Goal: Transaction & Acquisition: Book appointment/travel/reservation

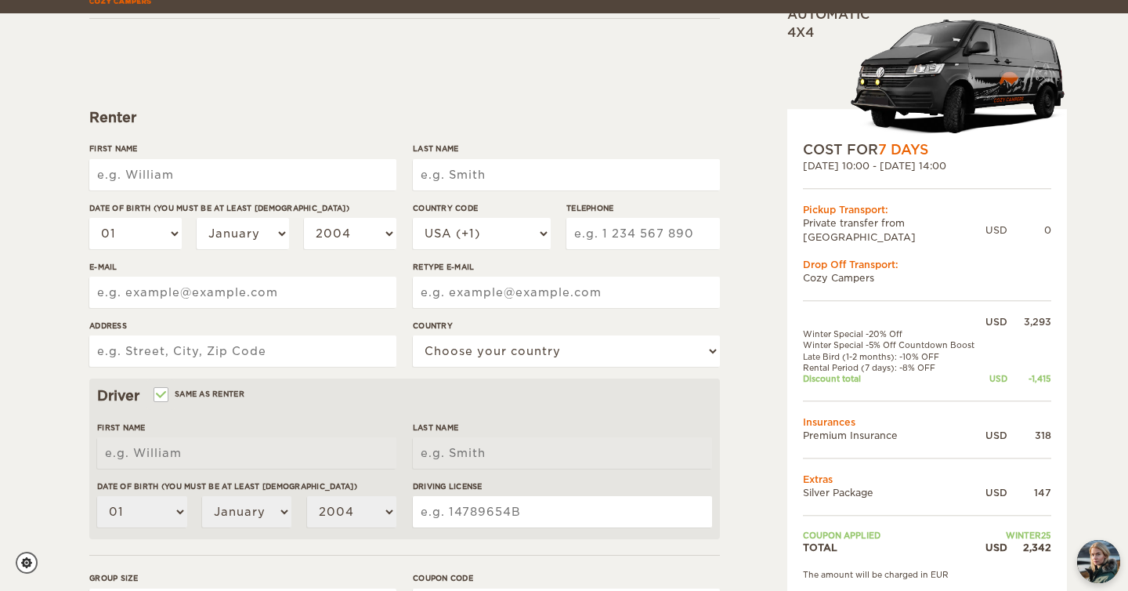
scroll to position [141, 0]
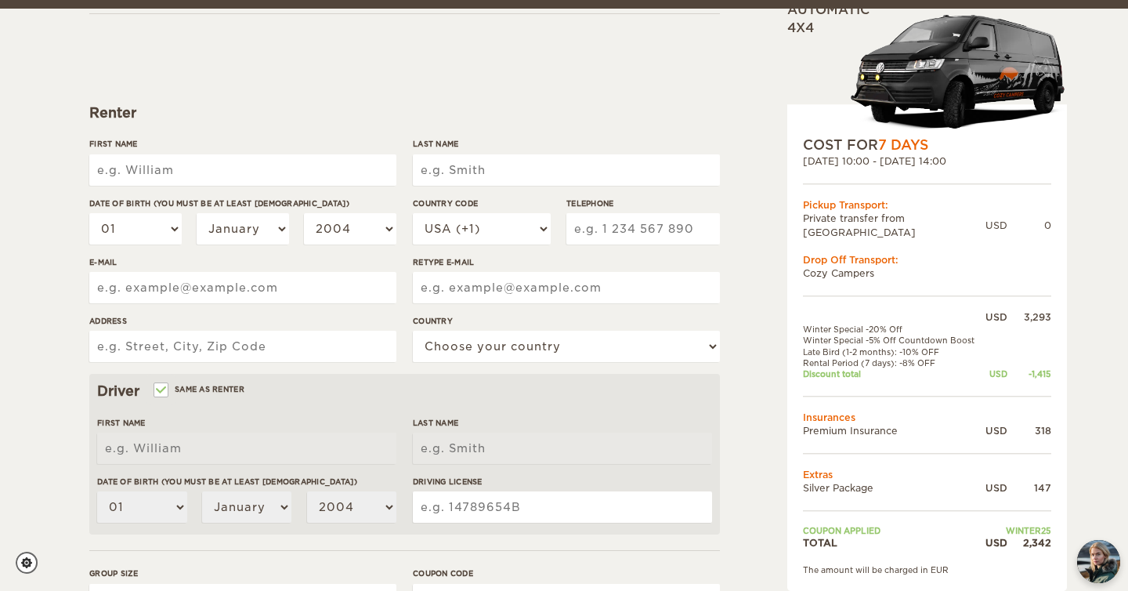
click at [148, 174] on input "First Name" at bounding box center [242, 169] width 307 height 31
type input "McKay"
type input "Mattingly"
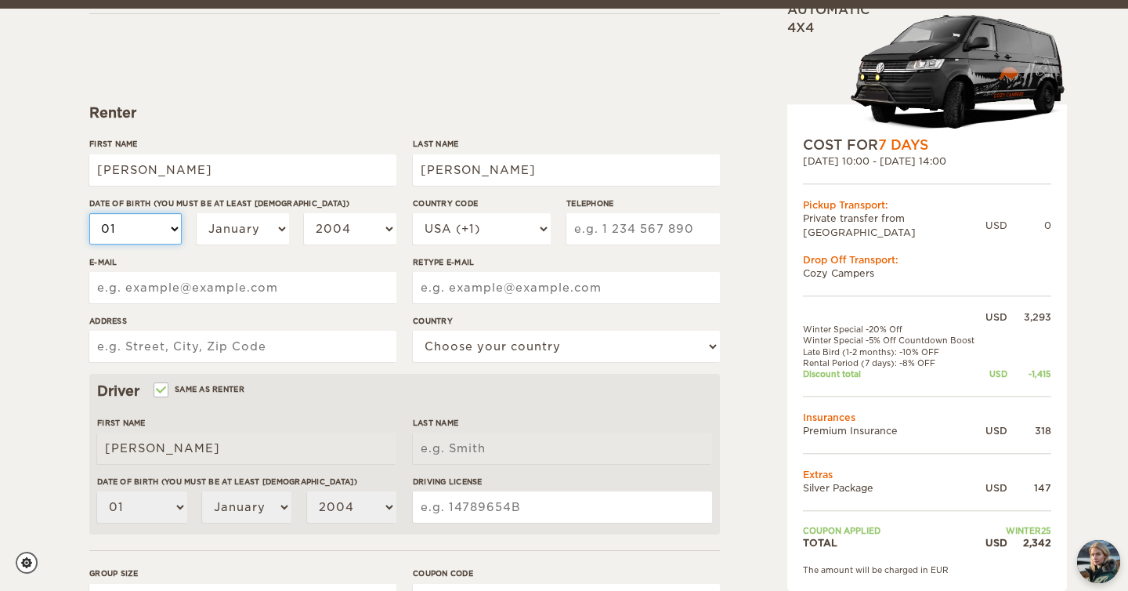
click at [166, 232] on select "01 02 03 04 05 06 07 08 09 10 11 12 13 14 15 16 17 18 19 20 21 22 23 24 25 26 2…" at bounding box center [135, 228] width 92 height 31
select select "20"
click at [334, 224] on select "2004 2003 2002 2001 2000 1999 1998 1997 1996 1995 1994 1993 1992 1991 1990 1989…" at bounding box center [350, 228] width 92 height 31
select select "1992"
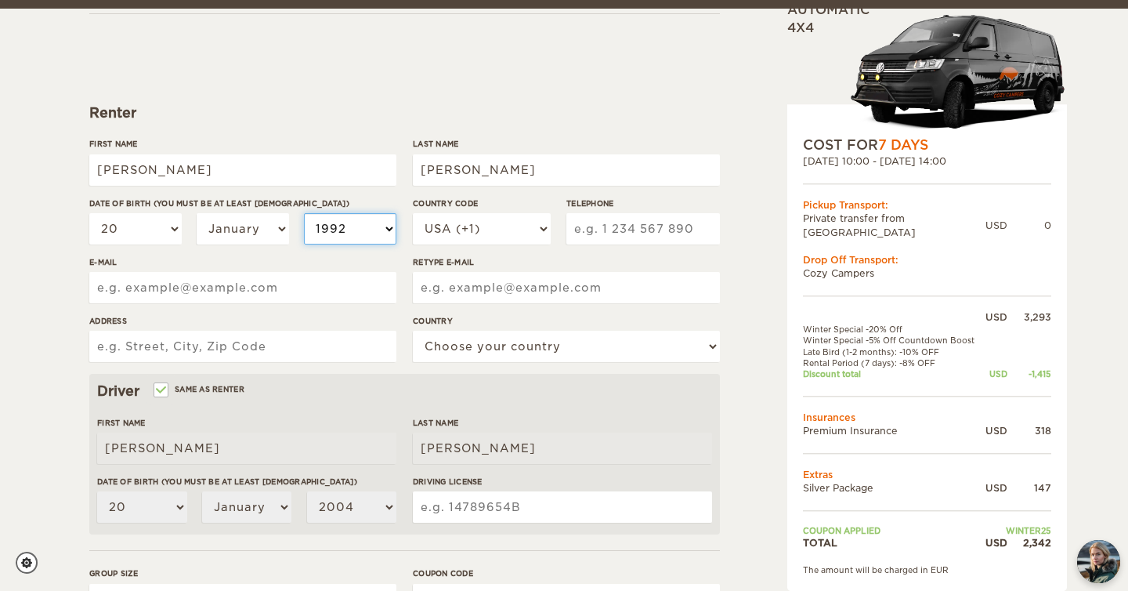
select select "1992"
click at [625, 230] on input "Telephone" at bounding box center [643, 228] width 154 height 31
type input "8018288673"
click at [285, 291] on input "E-mail" at bounding box center [242, 287] width 307 height 31
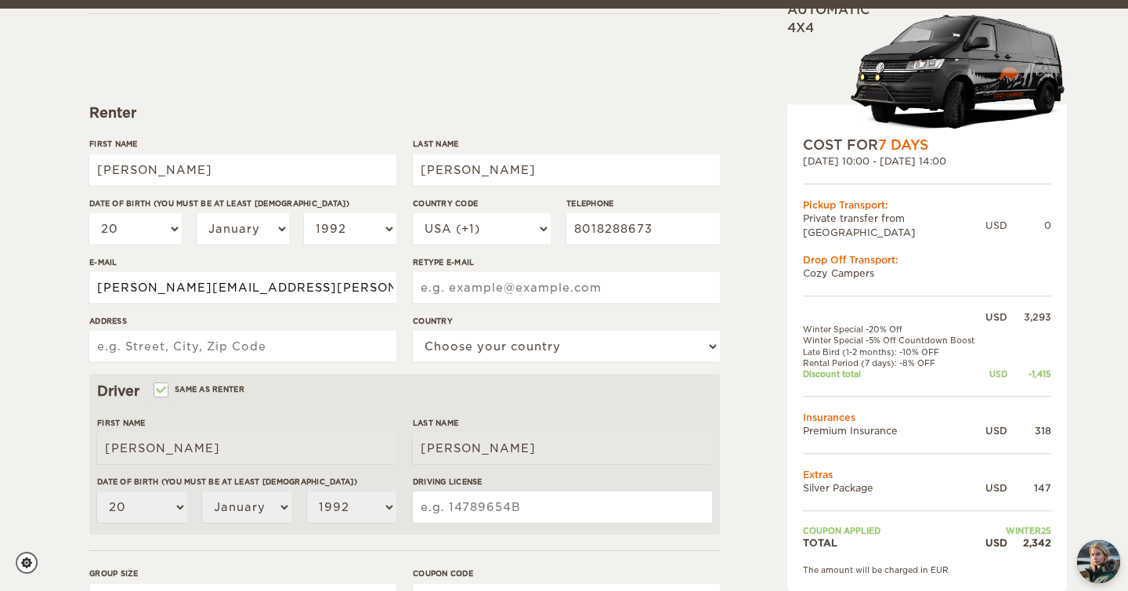
type input "mckay.mattingly@gmail.com"
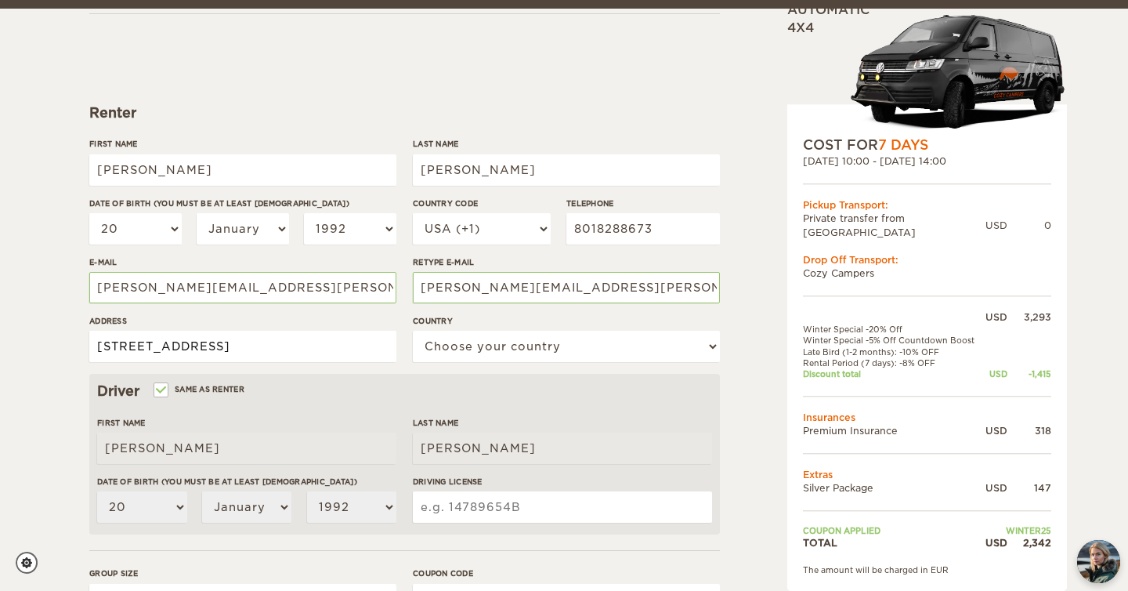
type input "1029 Summit Ave E, Apt 15"
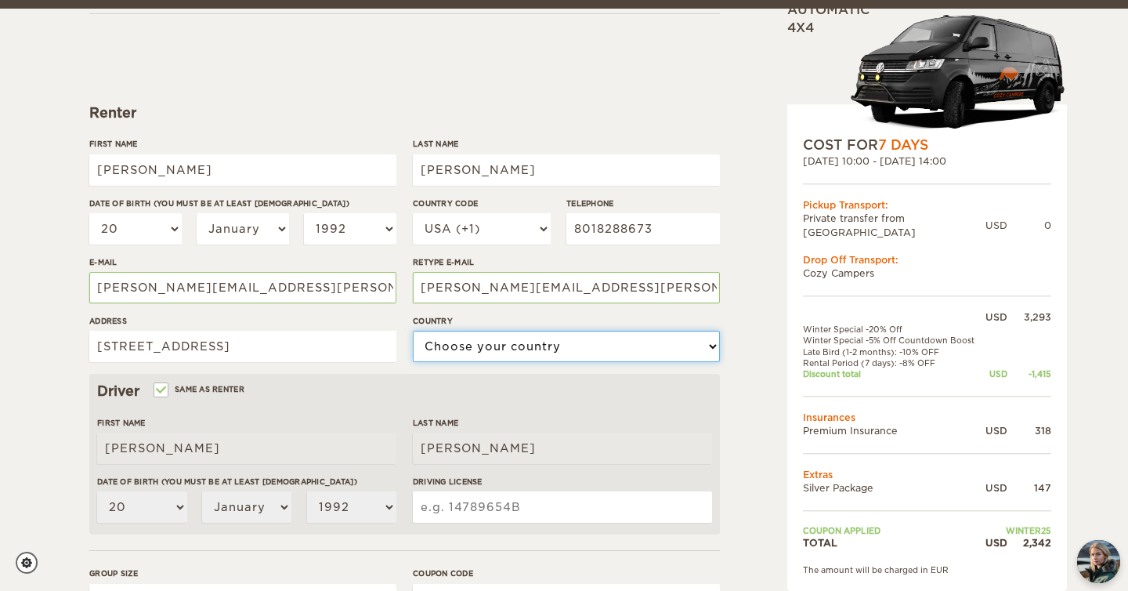
select select "222"
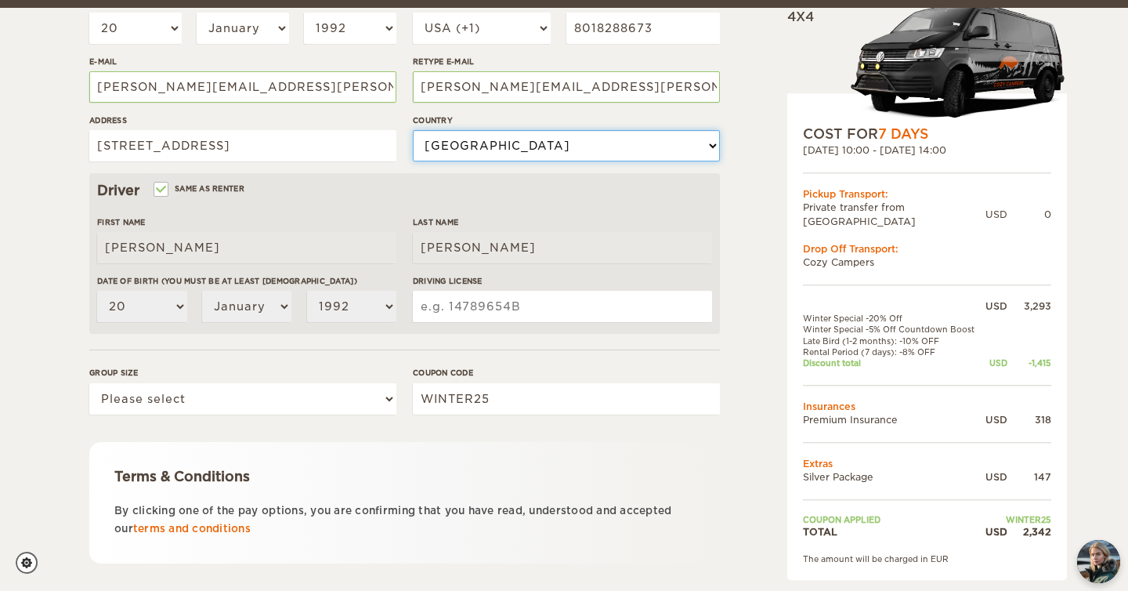
scroll to position [355, 0]
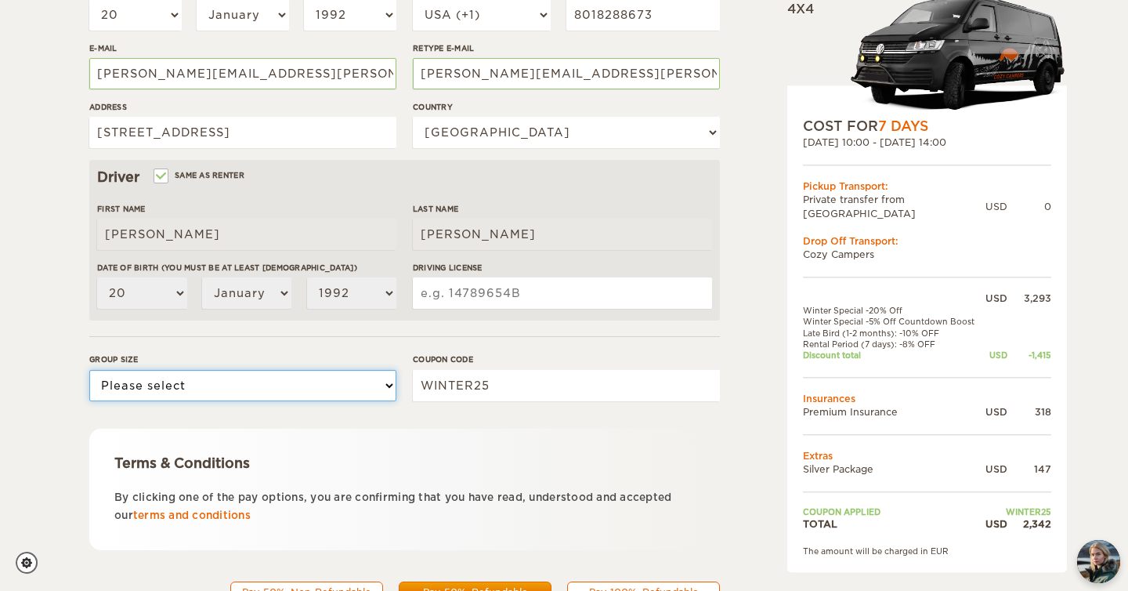
click at [261, 385] on select "Please select 1 2 3" at bounding box center [242, 385] width 307 height 31
select select "2"
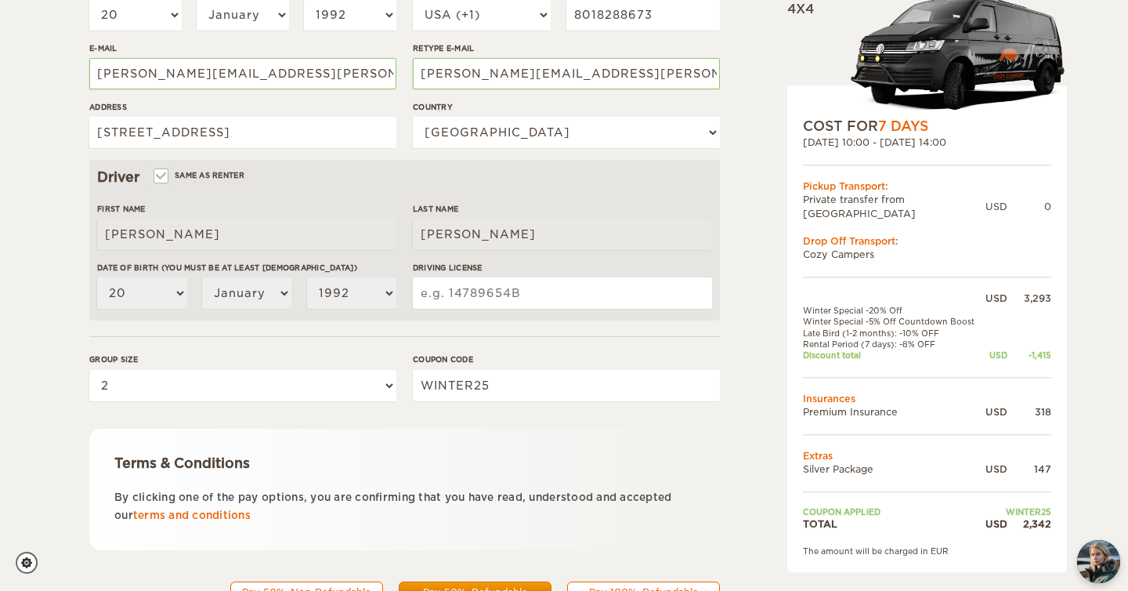
click at [300, 414] on form "Renter First Name McKay Last Name Mattingly Date of birth (You must be at least…" at bounding box center [404, 211] width 631 height 825
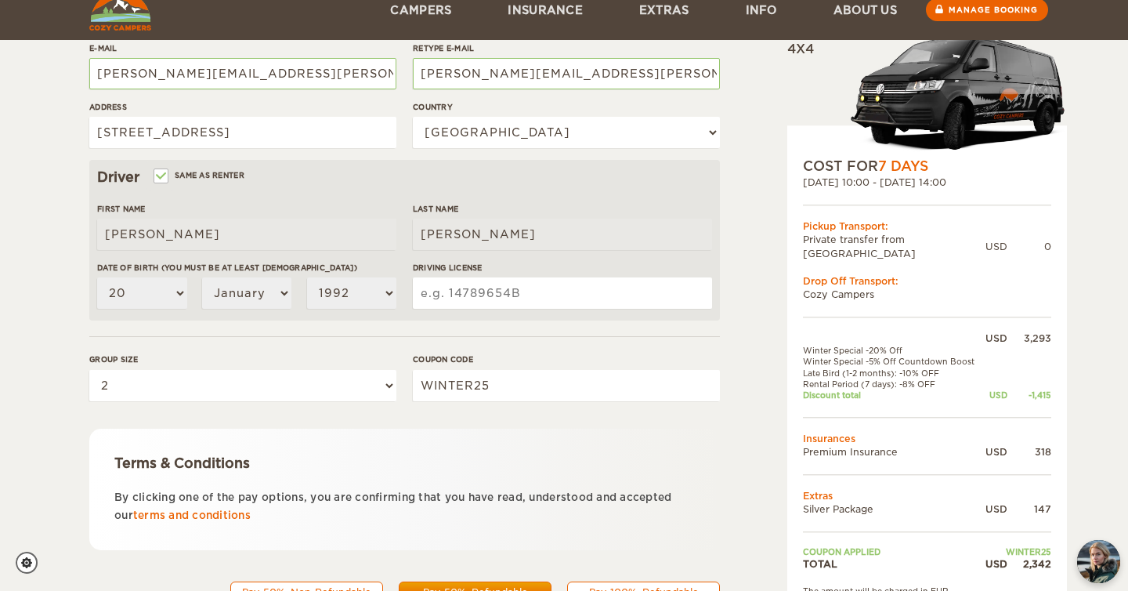
scroll to position [428, 0]
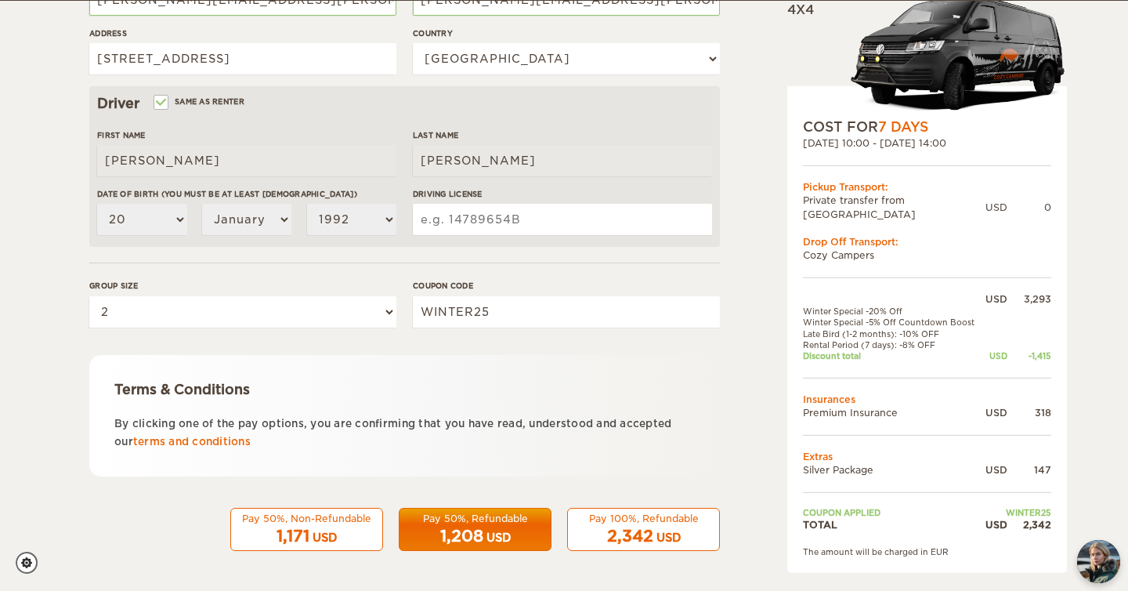
click at [521, 217] on input "Driving License" at bounding box center [562, 219] width 299 height 31
paste input "WDL75SSJB33B"
type input "WDL75SSJB33B"
click at [57, 251] on div "Expand Collapse Total 2,342 USD Automatic 4x4 COST FOR 7 Days 12. Oct 2025 10:0…" at bounding box center [564, 81] width 1128 height 1018
click at [607, 528] on span "2,342" at bounding box center [630, 535] width 46 height 19
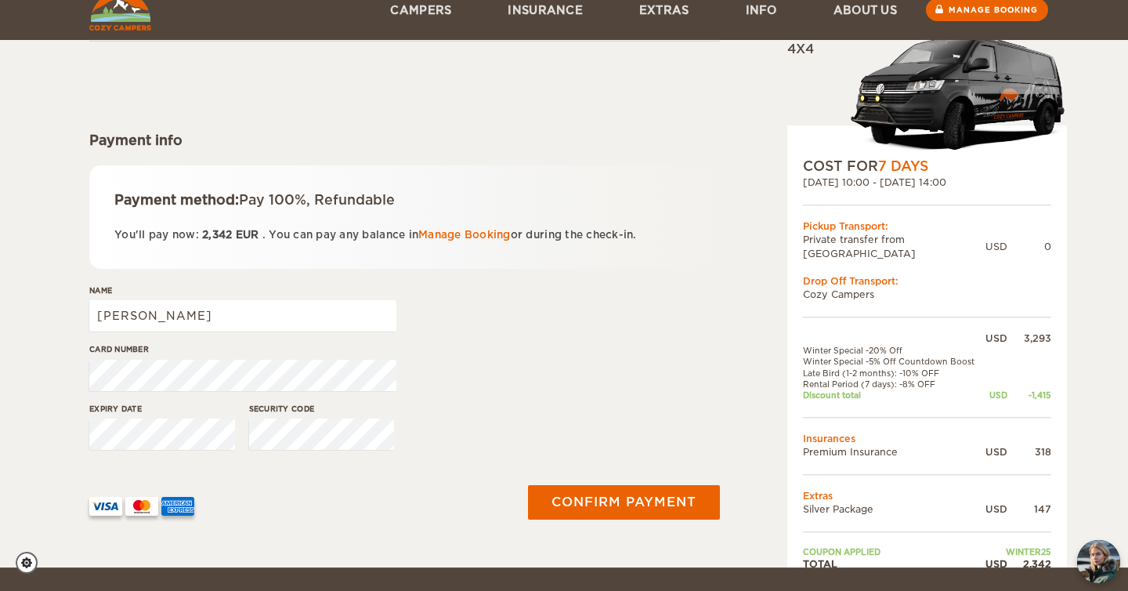
scroll to position [107, 0]
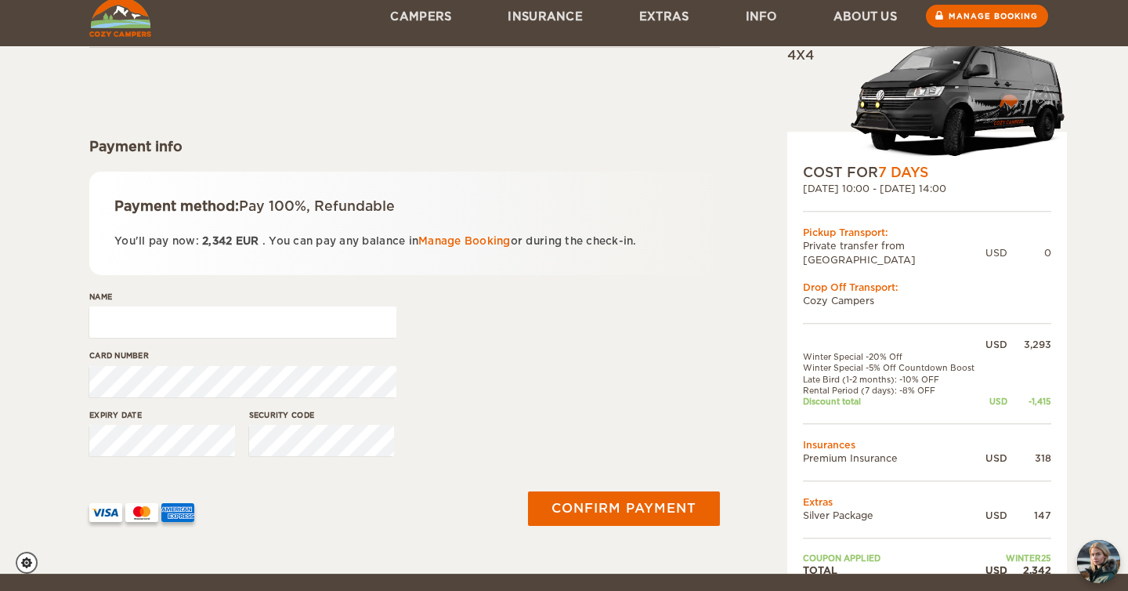
type input "[PERSON_NAME] [PERSON_NAME]"
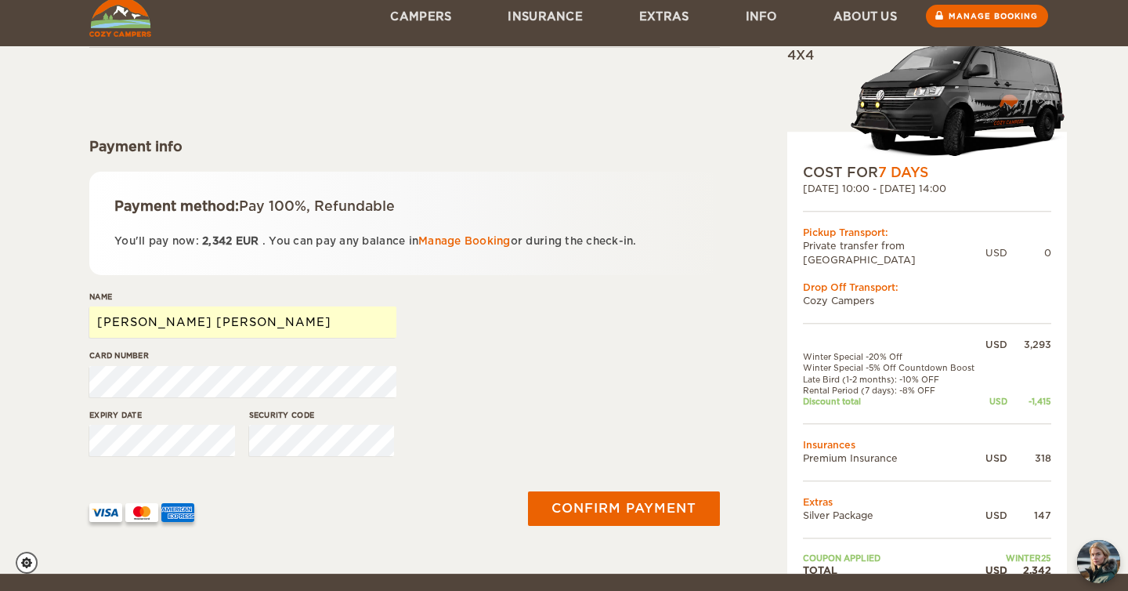
click at [535, 406] on div "Card number" at bounding box center [404, 378] width 631 height 59
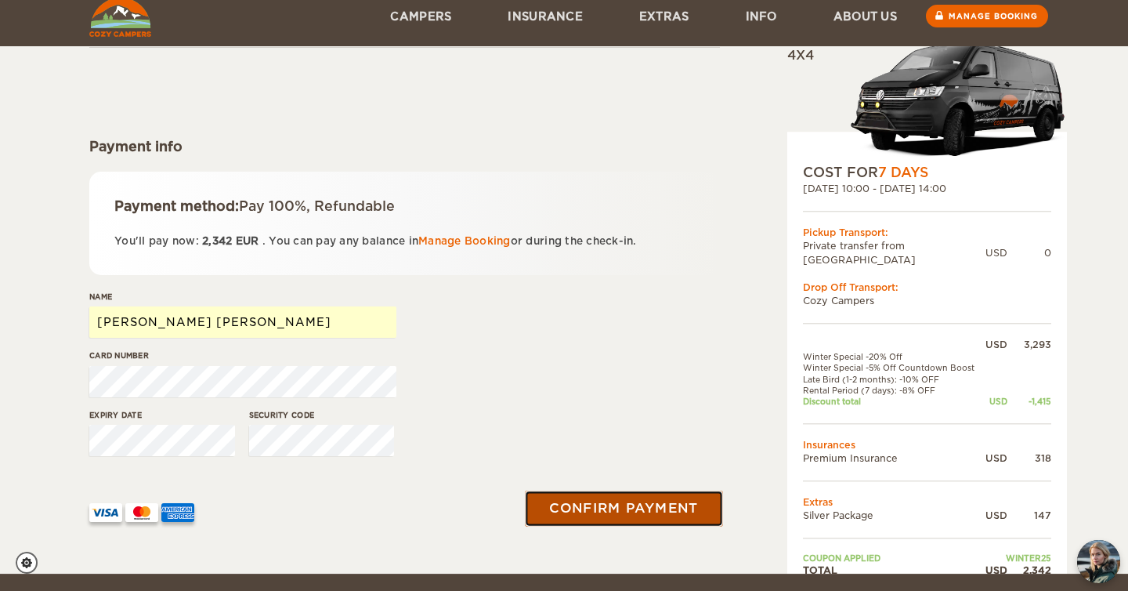
click at [630, 511] on button "Confirm payment" at bounding box center [623, 507] width 197 height 35
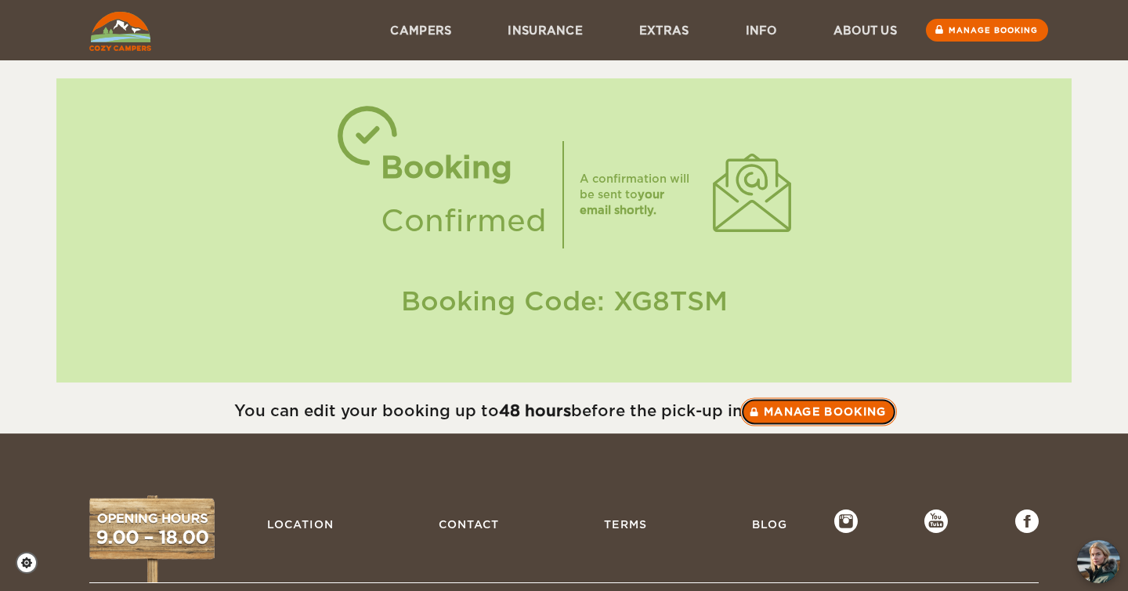
click at [818, 410] on link "Manage booking" at bounding box center [818, 411] width 157 height 28
